Goal: Task Accomplishment & Management: Use online tool/utility

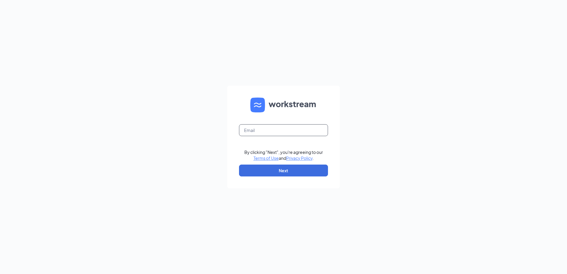
click at [275, 132] on input "text" at bounding box center [283, 130] width 89 height 12
type input "vandercookace1975@gmail.com"
click at [280, 170] on button "Next" at bounding box center [283, 171] width 89 height 12
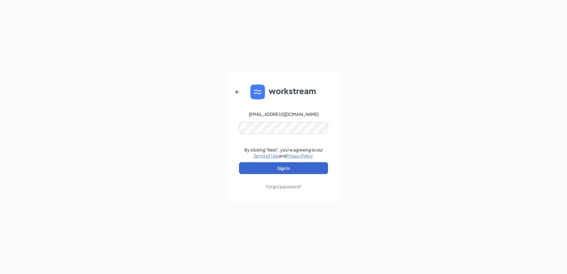
click at [280, 170] on button "Sign In" at bounding box center [283, 168] width 89 height 12
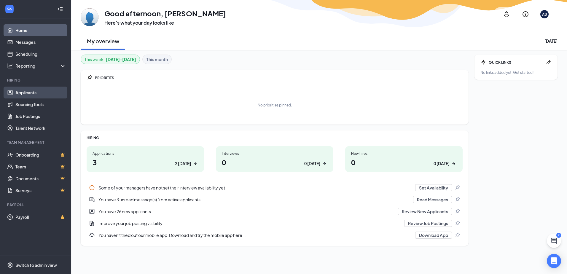
click at [31, 92] on link "Applicants" at bounding box center [40, 93] width 51 height 12
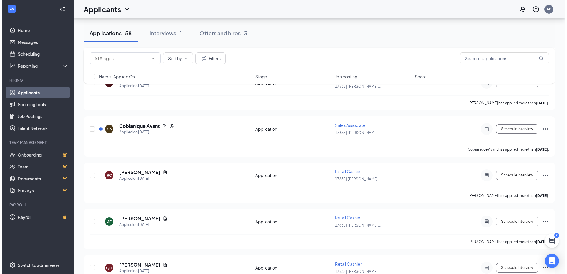
scroll to position [682, 0]
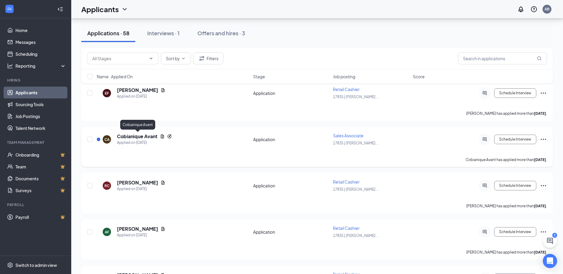
click at [149, 136] on h5 "Cobianique Avant" at bounding box center [137, 136] width 41 height 7
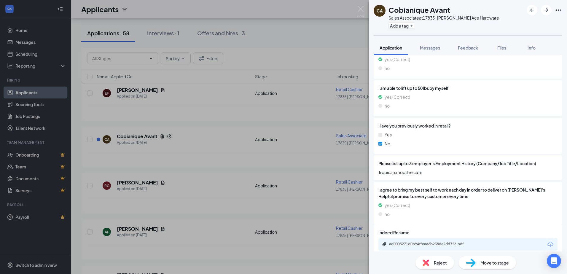
scroll to position [400, 0]
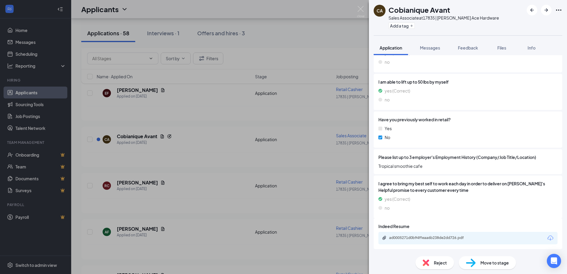
click at [435, 236] on div "ad0005271d0b94ffeaa6b238de2dd726.pdf" at bounding box center [430, 237] width 83 height 5
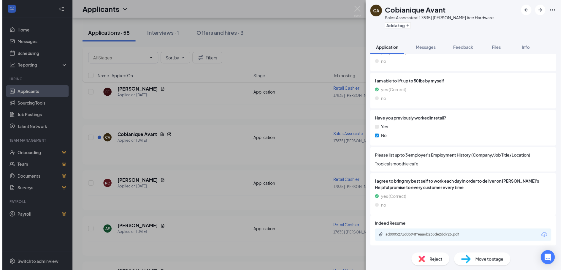
scroll to position [397, 0]
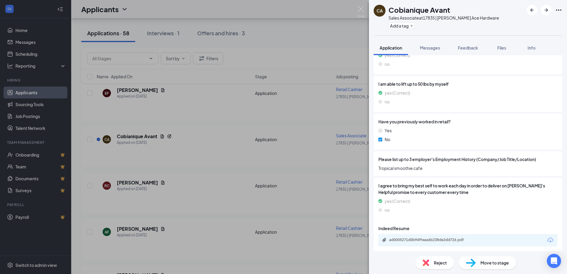
click at [163, 125] on div "CA Cobianique Avant Sales Associate at 17835 | [PERSON_NAME] Ace Hardware Add a…" at bounding box center [283, 137] width 567 height 274
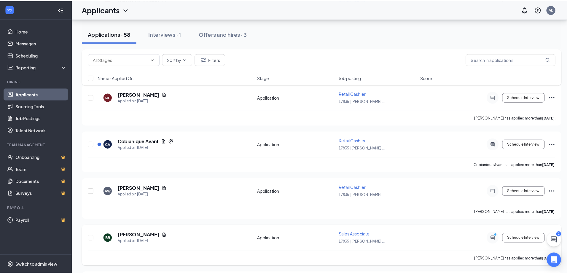
scroll to position [860, 0]
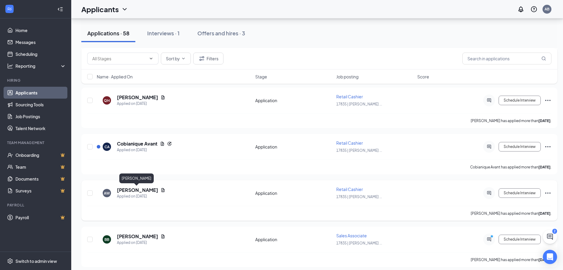
click at [141, 188] on h5 "[PERSON_NAME]" at bounding box center [137, 190] width 41 height 7
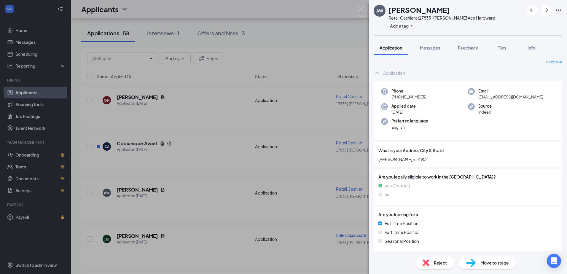
click at [182, 165] on div "AW [PERSON_NAME] Retail Cashier at 17835 | [PERSON_NAME] Ace Hardware Add a tag…" at bounding box center [283, 137] width 567 height 274
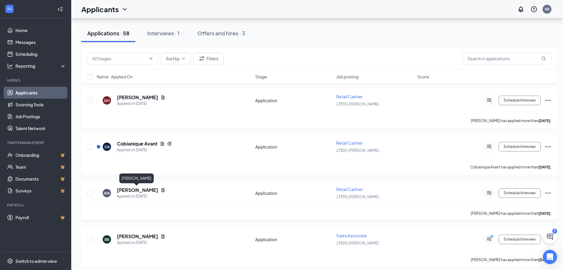
click at [143, 190] on h5 "[PERSON_NAME]" at bounding box center [137, 190] width 41 height 7
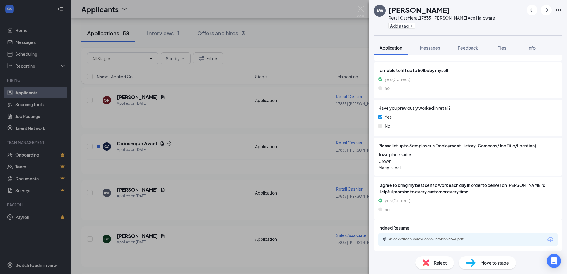
scroll to position [396, 0]
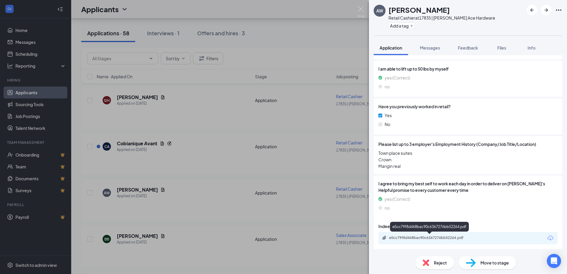
click at [477, 236] on div "e5cc79f8d468bac90c6367276bb52264.pdf" at bounding box center [430, 237] width 96 height 5
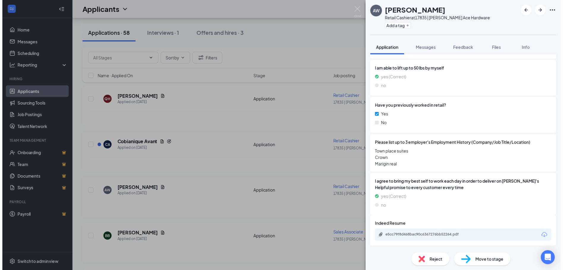
scroll to position [394, 0]
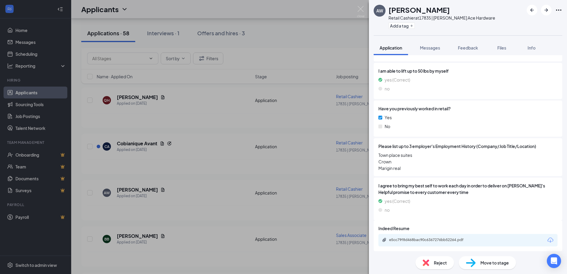
click at [226, 118] on div "AW [PERSON_NAME] Retail Cashier at 17835 | [PERSON_NAME] Ace Hardware Add a tag…" at bounding box center [283, 137] width 567 height 274
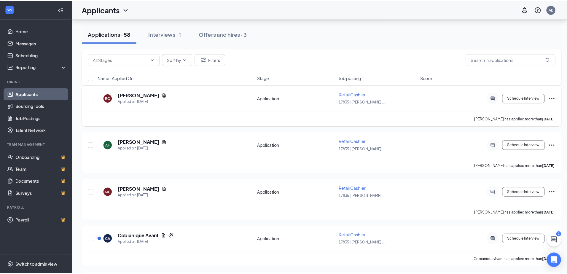
scroll to position [741, 0]
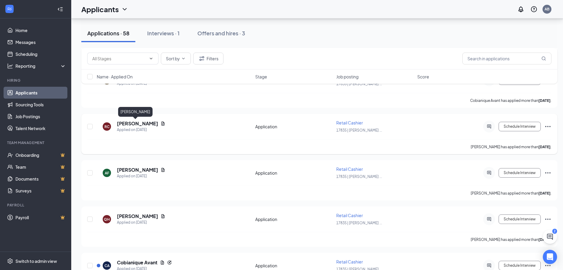
click at [128, 121] on h5 "[PERSON_NAME]" at bounding box center [137, 123] width 41 height 7
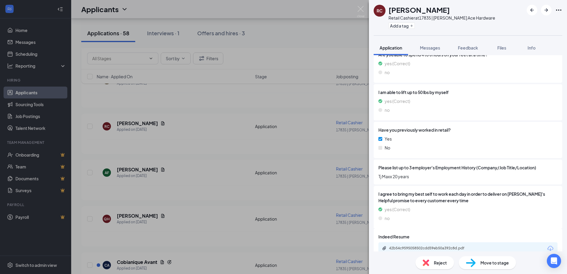
scroll to position [383, 0]
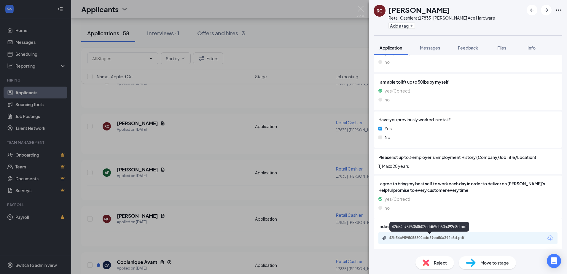
click at [468, 239] on div "42b54c9595058502cdd59eb50a392c8d.pdf" at bounding box center [430, 237] width 83 height 5
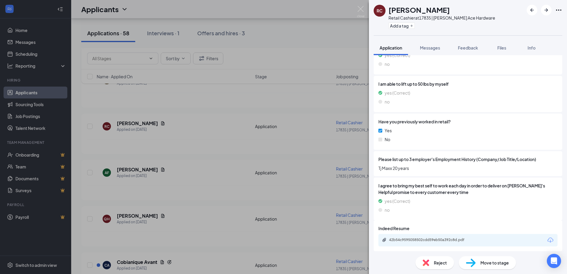
click at [185, 157] on div "RC [PERSON_NAME] Retail Cashier at 17835 | [PERSON_NAME] Ace Hardware Add a tag…" at bounding box center [283, 137] width 567 height 274
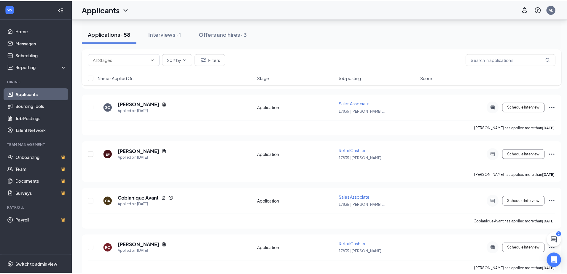
scroll to position [623, 0]
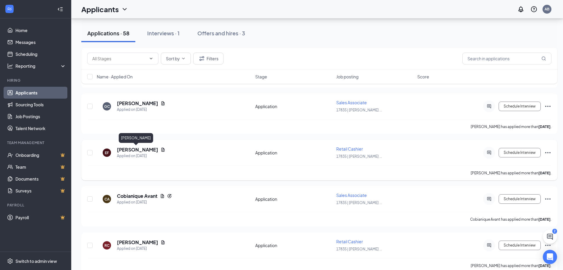
click at [132, 148] on h5 "[PERSON_NAME]" at bounding box center [137, 149] width 41 height 7
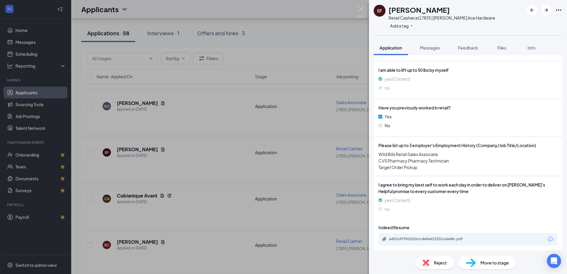
scroll to position [396, 0]
click at [459, 236] on div "a452c87f96201bcc4e0e422331c6ee8c.pdf" at bounding box center [430, 237] width 83 height 5
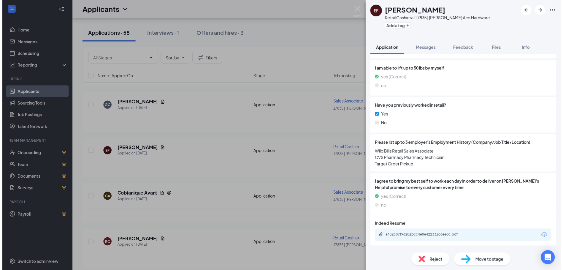
scroll to position [394, 0]
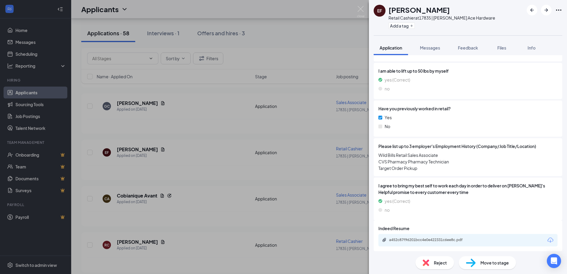
click at [201, 135] on div "EF [PERSON_NAME] Retail Cashier at 17835 | [PERSON_NAME] Ace Hardware Add a tag…" at bounding box center [283, 137] width 567 height 274
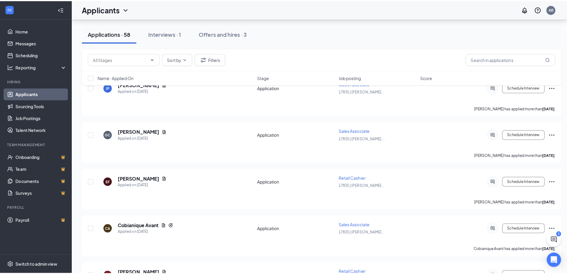
scroll to position [593, 0]
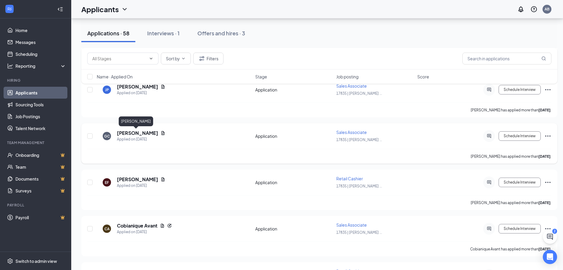
click at [136, 131] on h5 "[PERSON_NAME]" at bounding box center [137, 133] width 41 height 7
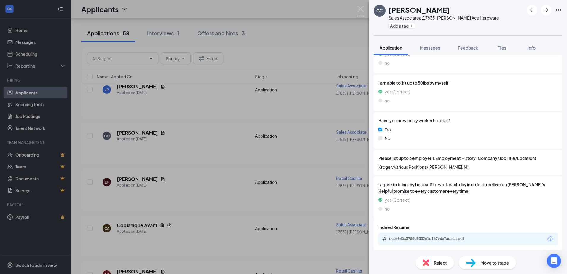
scroll to position [406, 0]
click at [459, 237] on div "dce6940c3754d5332e1d167e6e7ada4c.pdf" at bounding box center [430, 237] width 83 height 5
click at [206, 141] on div "GC [PERSON_NAME] Sales Associate at 17835 | [PERSON_NAME] Ace Hardware Add a ta…" at bounding box center [283, 137] width 567 height 274
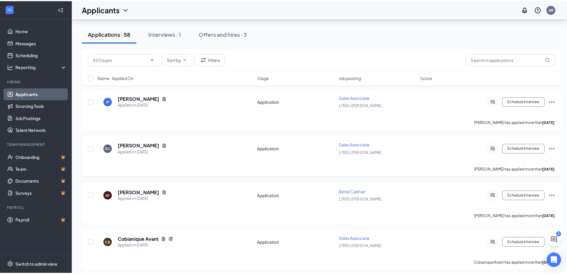
scroll to position [564, 0]
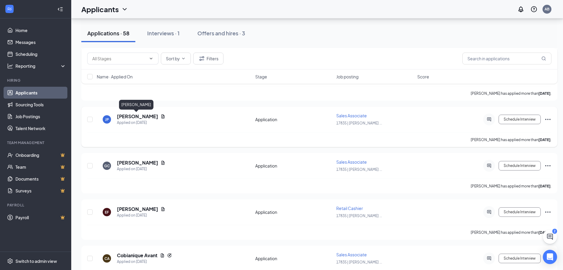
click at [141, 116] on h5 "[PERSON_NAME]" at bounding box center [137, 116] width 41 height 7
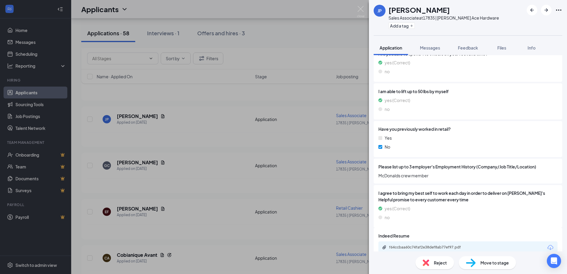
scroll to position [383, 0]
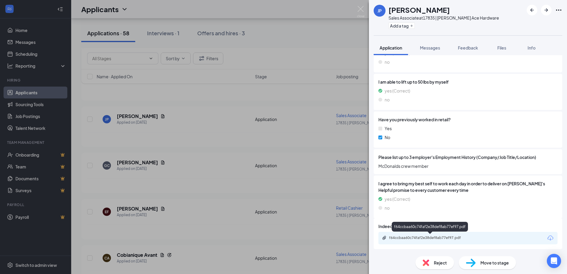
click at [452, 239] on div "f64ccbaa60c74faf2e38def8ab77ef97.pdf" at bounding box center [430, 237] width 83 height 5
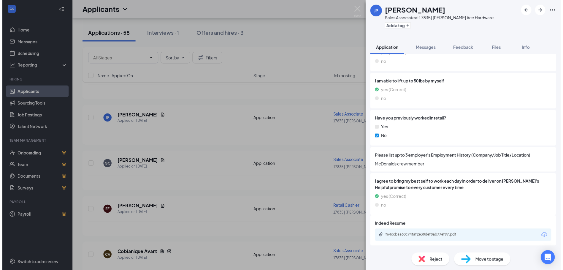
scroll to position [381, 0]
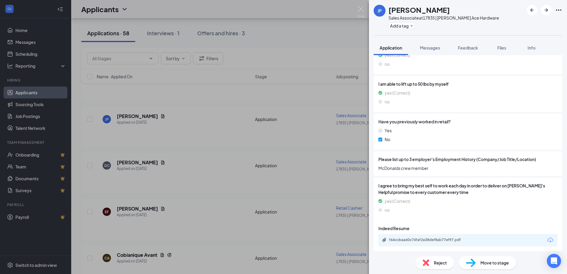
click at [179, 141] on div "JP Jasiyah [PERSON_NAME] Sales Associate at 17835 | [PERSON_NAME] Ace Hardware …" at bounding box center [283, 137] width 567 height 274
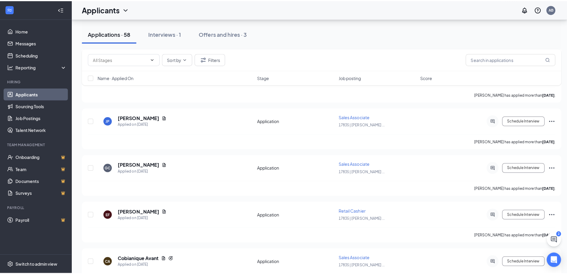
scroll to position [504, 0]
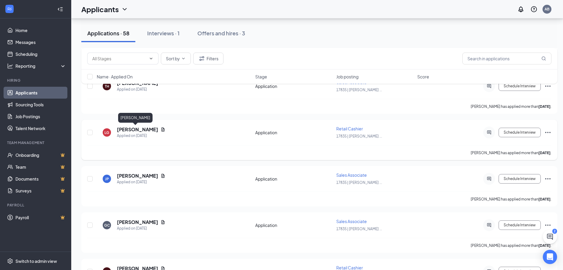
click at [136, 128] on h5 "[PERSON_NAME]" at bounding box center [137, 129] width 41 height 7
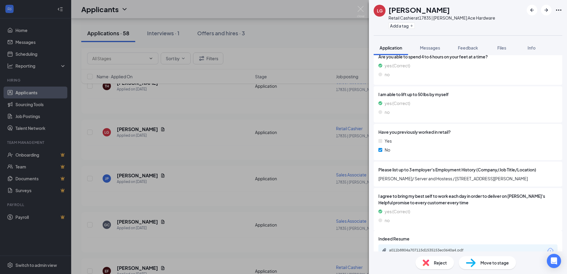
scroll to position [383, 0]
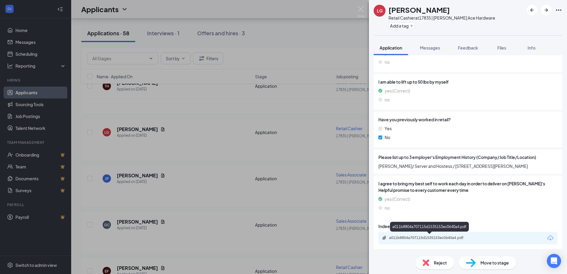
click at [448, 238] on div "a011b8804a707115d1535153ec0640a4.pdf" at bounding box center [430, 237] width 83 height 5
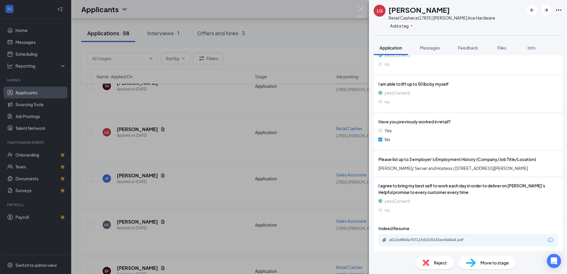
click at [177, 139] on div "LG [PERSON_NAME] Retail Cashier at 17835 | [PERSON_NAME] Ace Hardware Add a tag…" at bounding box center [283, 137] width 567 height 274
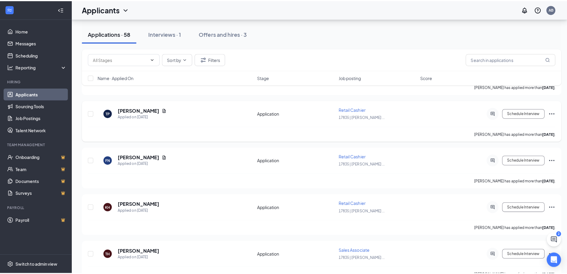
scroll to position [326, 0]
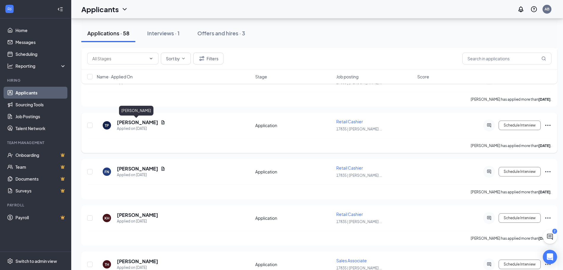
click at [131, 121] on h5 "[PERSON_NAME]" at bounding box center [137, 122] width 41 height 7
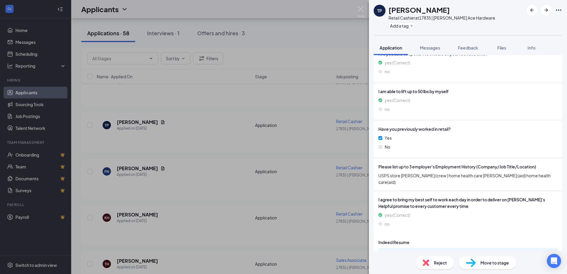
scroll to position [383, 0]
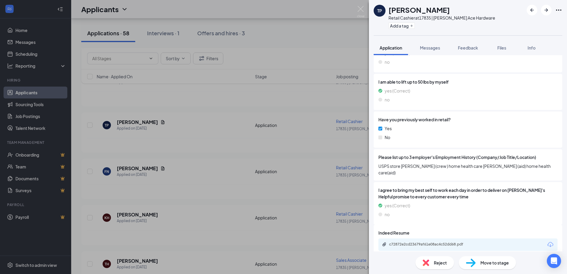
click at [221, 165] on div "TP [PERSON_NAME] Retail Cashier at 17835 | [PERSON_NAME] Ace Hardware Add a tag…" at bounding box center [283, 137] width 567 height 274
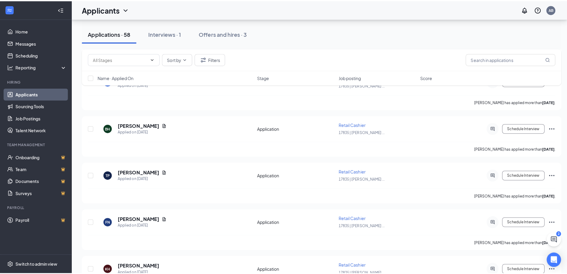
scroll to position [267, 0]
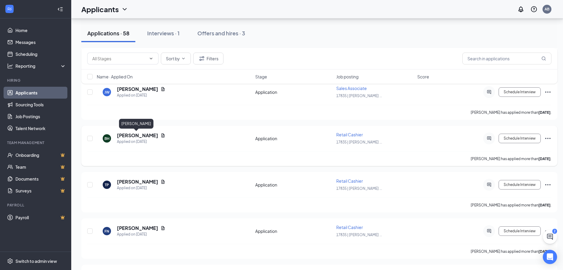
click at [135, 134] on h5 "[PERSON_NAME]" at bounding box center [137, 135] width 41 height 7
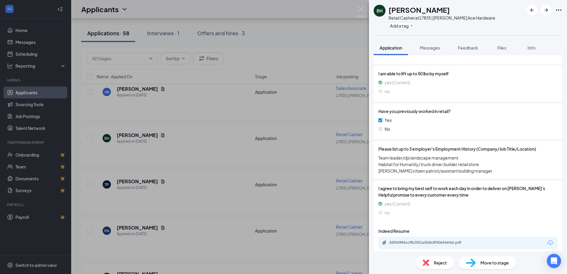
scroll to position [396, 0]
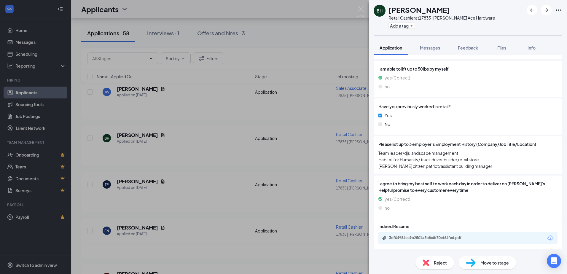
click at [202, 141] on div "BH [PERSON_NAME] Retail Cashier at 17835 | [PERSON_NAME] Ace Hardware Add a tag…" at bounding box center [283, 137] width 567 height 274
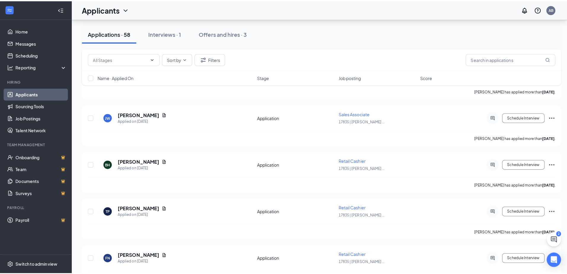
scroll to position [208, 0]
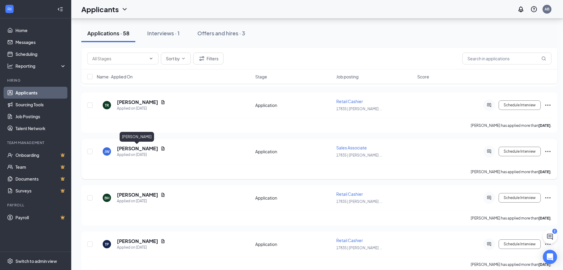
click at [135, 148] on h5 "[PERSON_NAME]" at bounding box center [137, 148] width 41 height 7
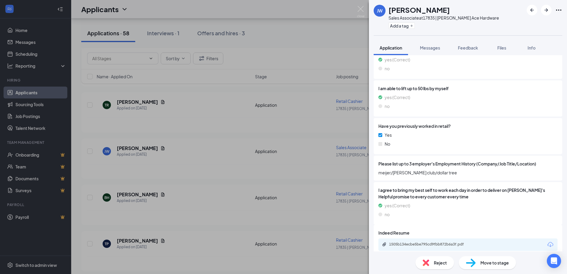
scroll to position [400, 0]
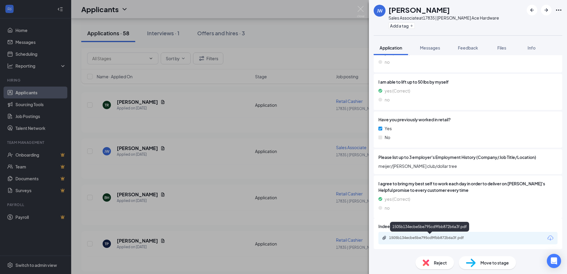
click at [451, 240] on div "1505b134ecbe5be795cd9fbb872b6a3f.pdf" at bounding box center [430, 237] width 83 height 5
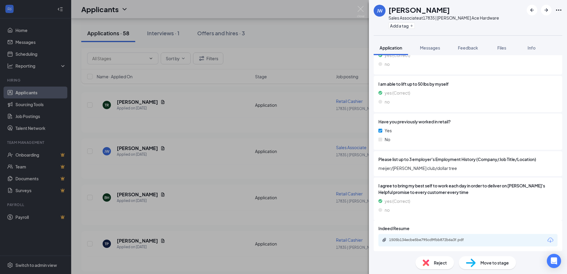
scroll to position [208, 0]
click at [192, 196] on div "JW Jason Woodman Sales Associate at 17835 | Vandercook Ace Hardware Add a tag A…" at bounding box center [283, 137] width 567 height 274
